Goal: Task Accomplishment & Management: Use online tool/utility

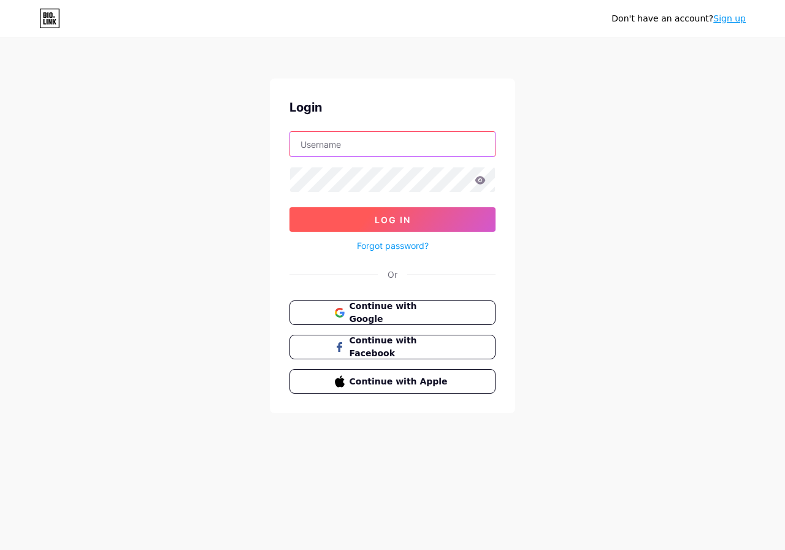
type input "[EMAIL_ADDRESS][DOMAIN_NAME]"
click at [401, 224] on span "Log In" at bounding box center [392, 220] width 36 height 10
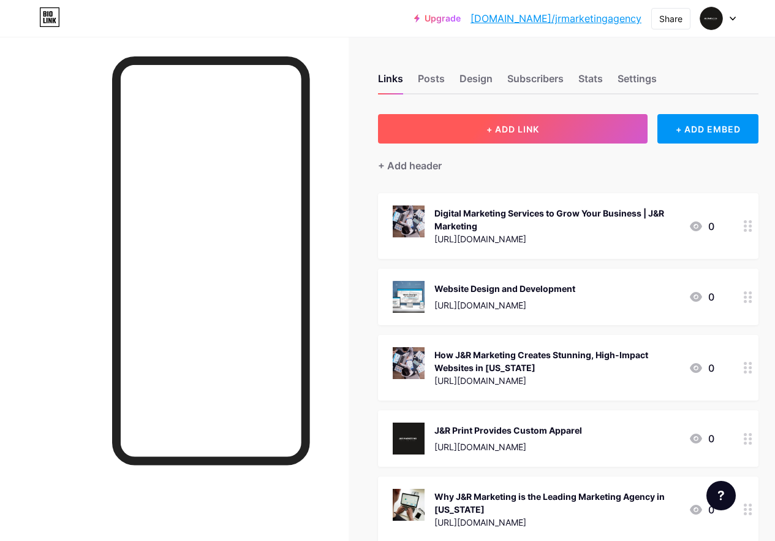
click at [539, 124] on span "+ ADD LINK" at bounding box center [513, 129] width 53 height 10
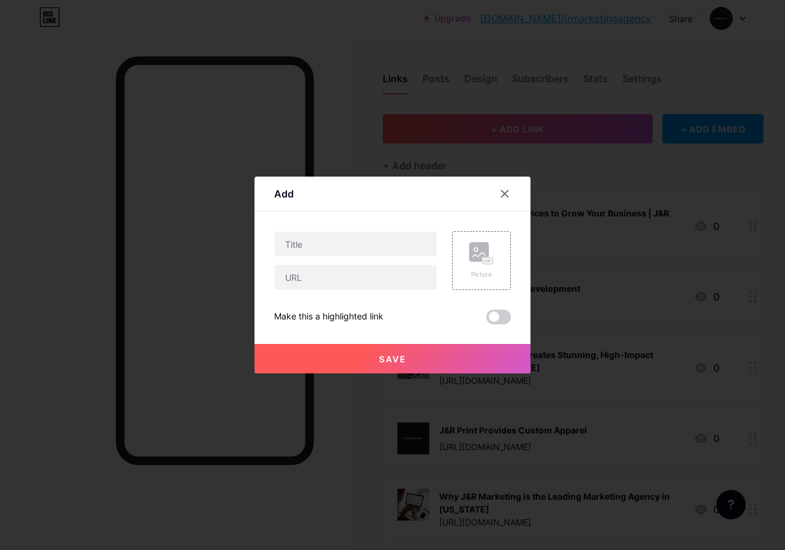
click at [321, 291] on div "Picture Make this a highlighted link Save" at bounding box center [392, 277] width 237 height 93
click at [319, 281] on input "text" at bounding box center [356, 277] width 162 height 25
paste input "[URL][DOMAIN_NAME]"
type input "[URL][DOMAIN_NAME]"
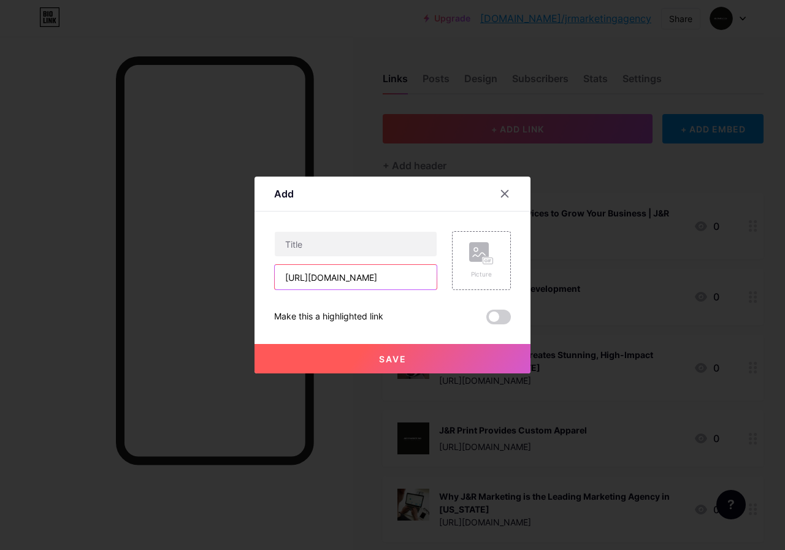
scroll to position [0, 0]
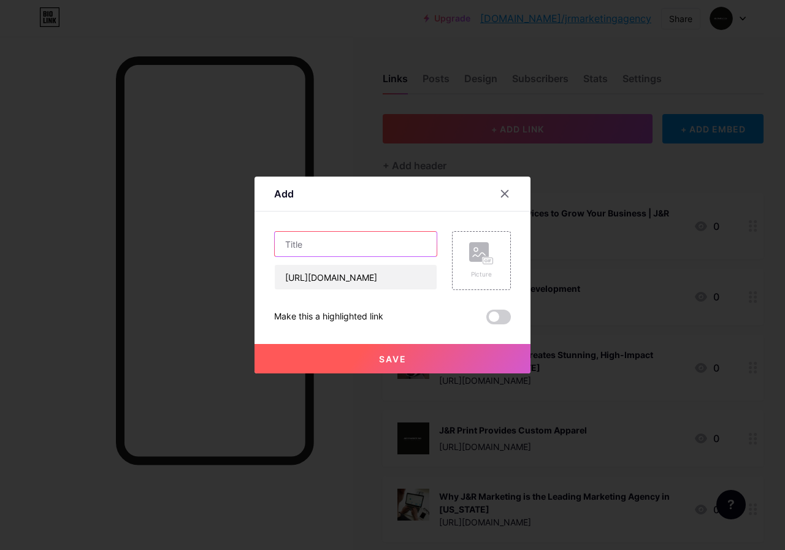
click at [344, 248] on input "text" at bounding box center [356, 244] width 162 height 25
paste input "Driving Business Growth with Marketing Solutions"
type input "Driving Business Growth with Marketing Solutions"
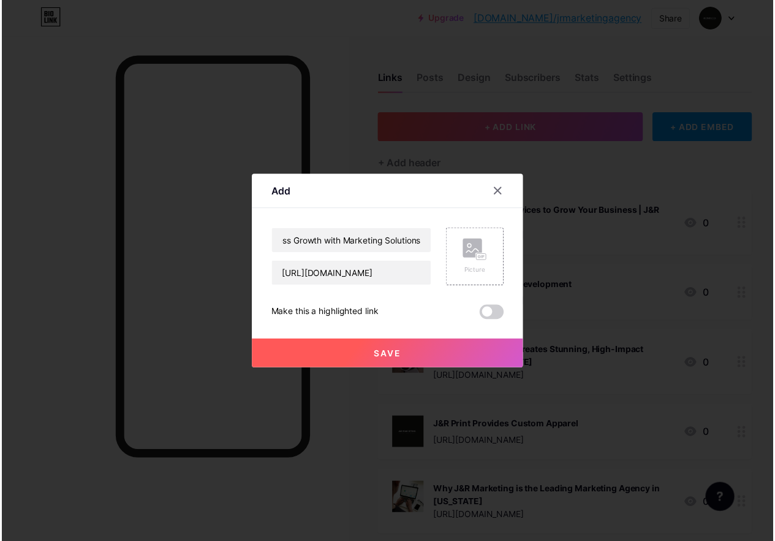
scroll to position [0, 0]
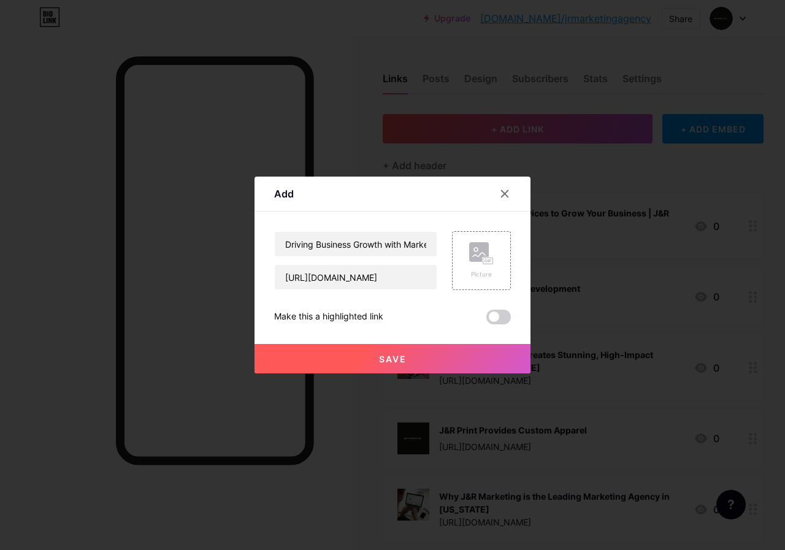
click at [496, 312] on span at bounding box center [498, 317] width 25 height 15
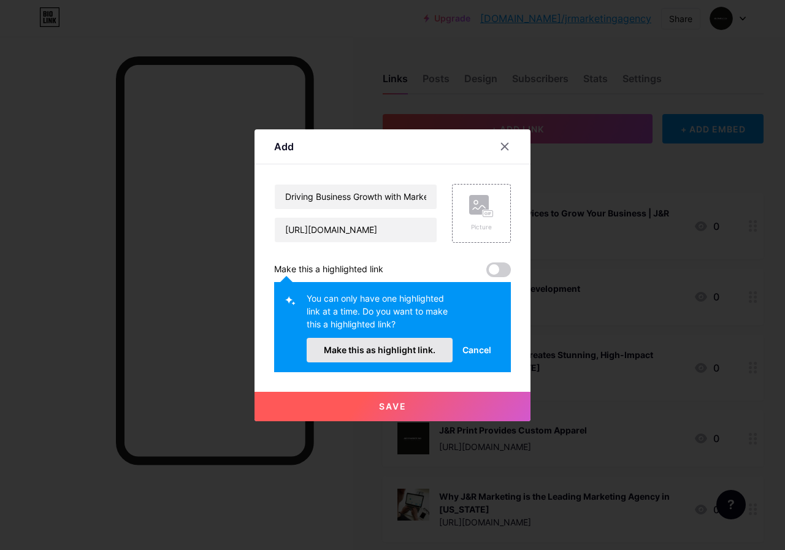
click at [427, 350] on span "Make this as highlight link." at bounding box center [380, 349] width 112 height 10
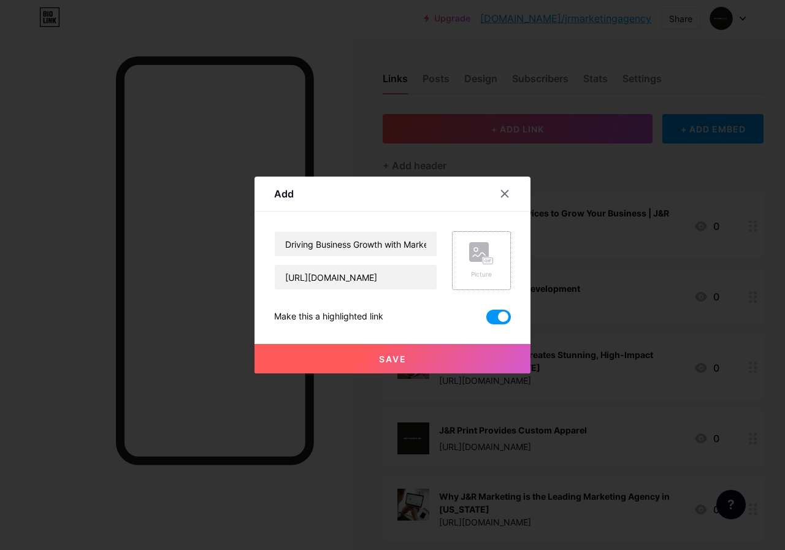
click at [479, 268] on div "Picture" at bounding box center [481, 260] width 25 height 37
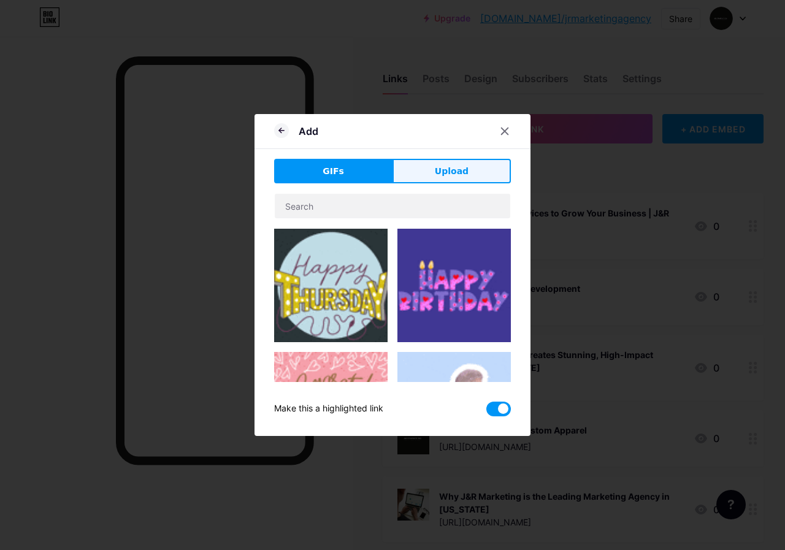
click at [449, 172] on span "Upload" at bounding box center [452, 171] width 34 height 13
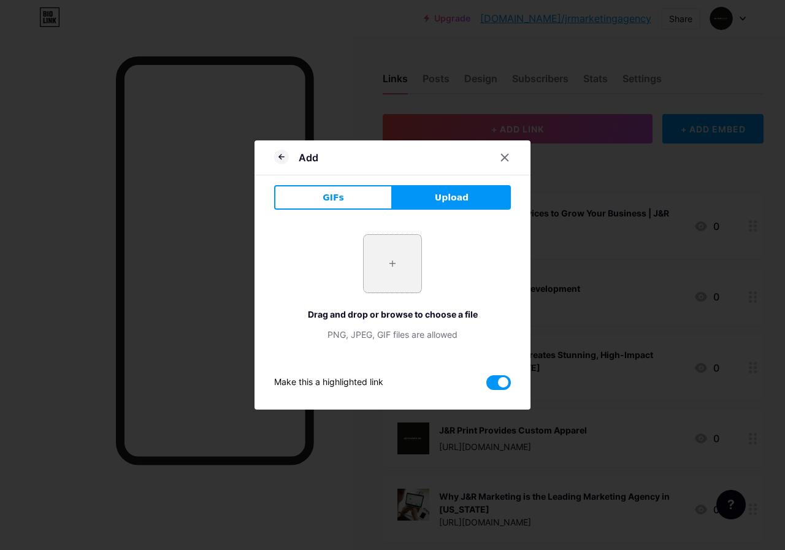
click at [398, 262] on input "file" at bounding box center [392, 264] width 58 height 58
type input "C:\fakepath\SEO company in [US_STATE][GEOGRAPHIC_DATA]jpg"
click at [442, 201] on span "Upload" at bounding box center [452, 197] width 34 height 13
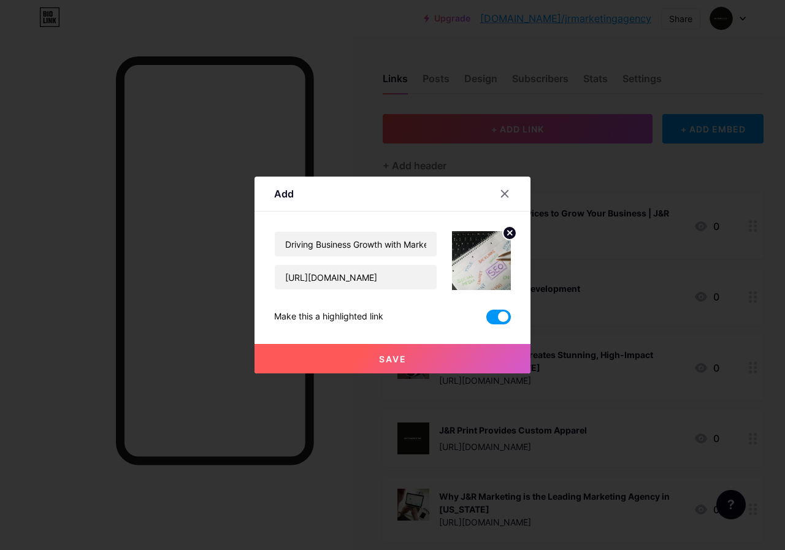
click at [485, 263] on img at bounding box center [481, 260] width 59 height 59
click at [505, 230] on circle at bounding box center [509, 232] width 13 height 13
click at [485, 256] on icon at bounding box center [481, 253] width 25 height 23
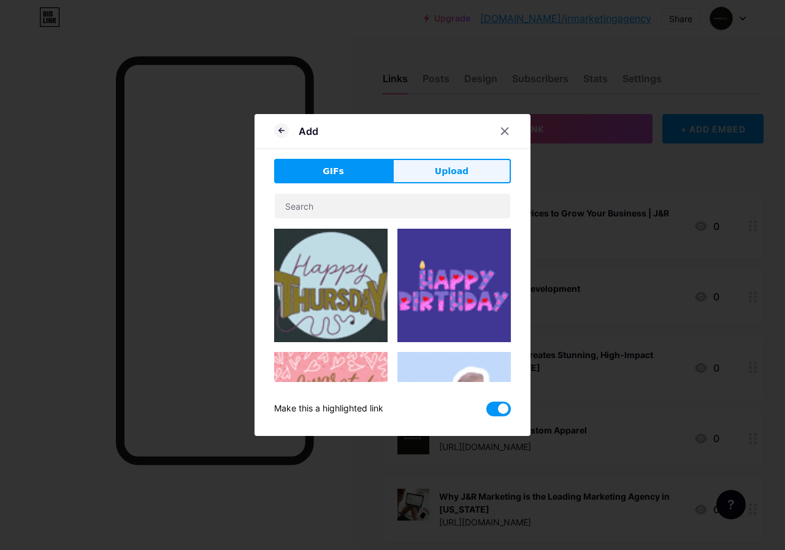
click at [424, 165] on button "Upload" at bounding box center [451, 171] width 118 height 25
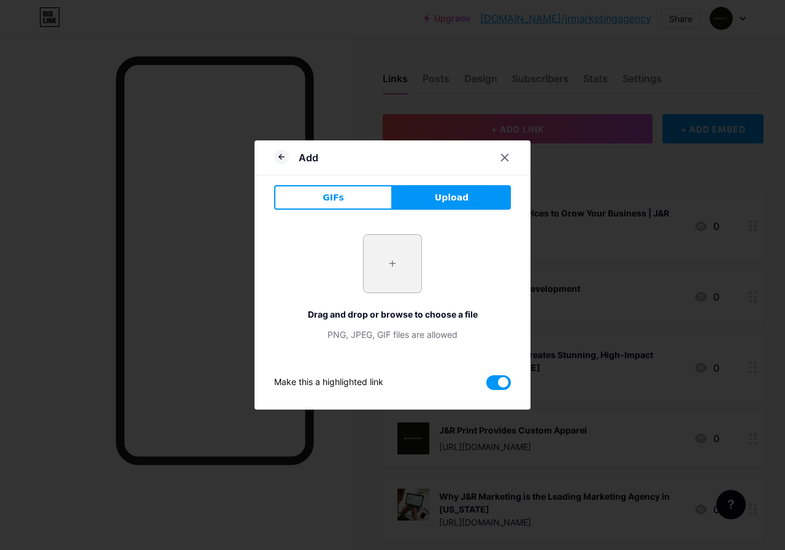
click at [397, 256] on input "file" at bounding box center [392, 264] width 58 height 58
type input "C:\fakepath\Marketing Agency in [GEOGRAPHIC_DATA]jpg"
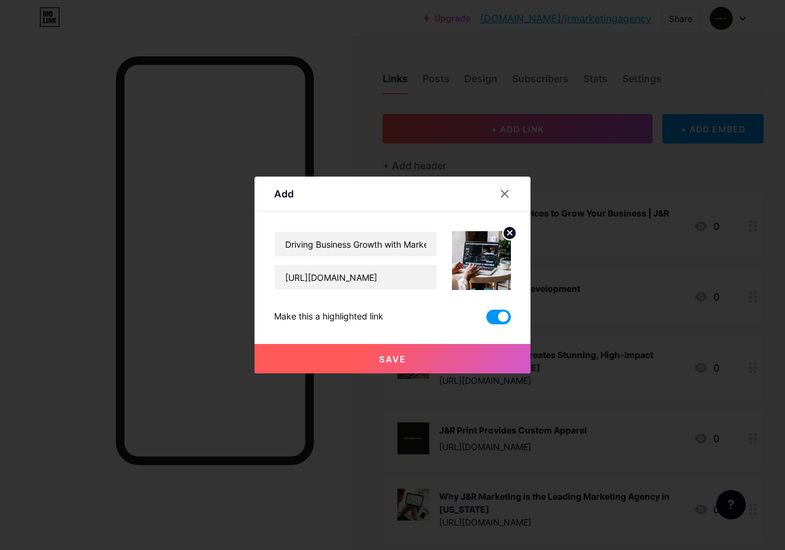
click at [397, 359] on span "Save" at bounding box center [393, 359] width 28 height 10
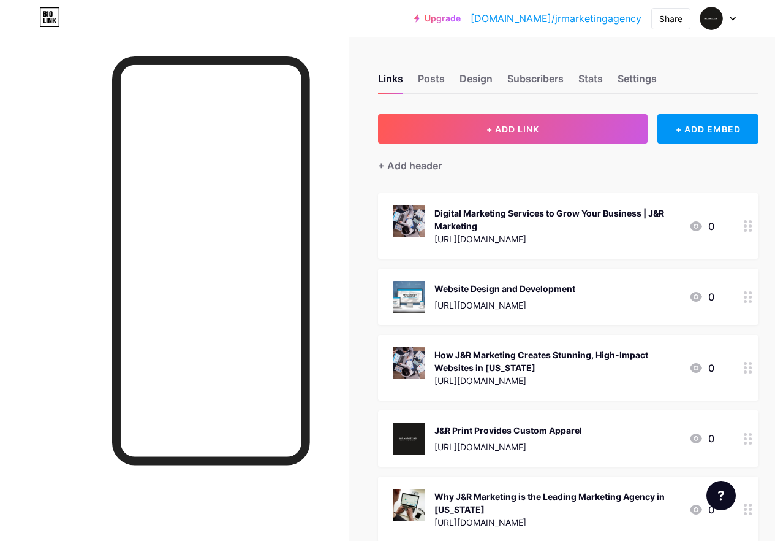
click at [615, 20] on link "[DOMAIN_NAME]/jrmarketingagency" at bounding box center [556, 18] width 171 height 15
